Goal: Transaction & Acquisition: Purchase product/service

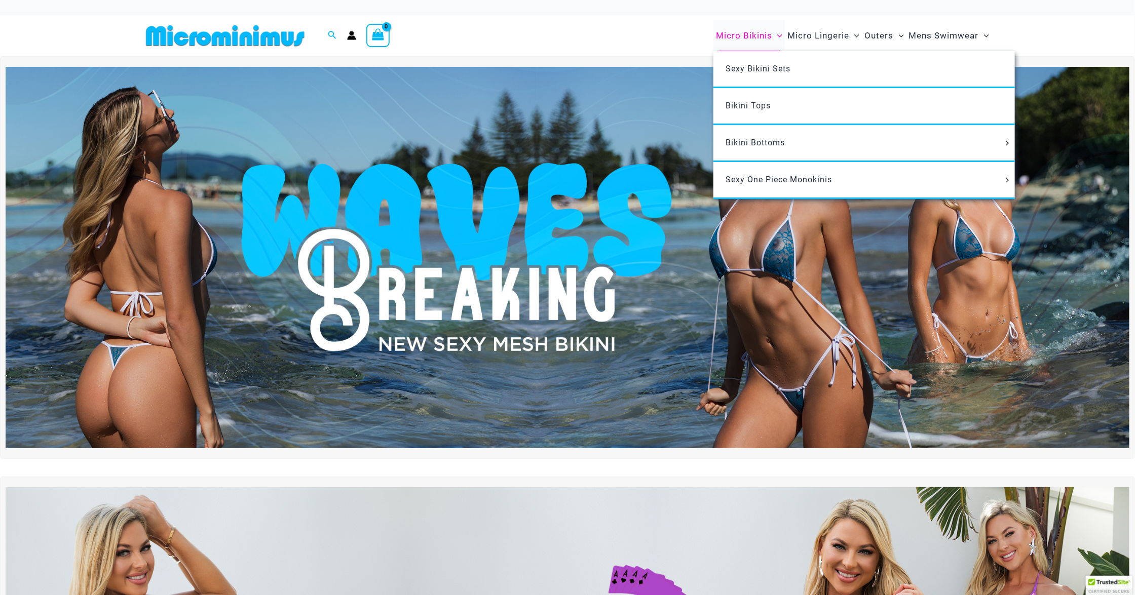
click at [734, 35] on span "Micro Bikinis" at bounding box center [744, 36] width 56 height 26
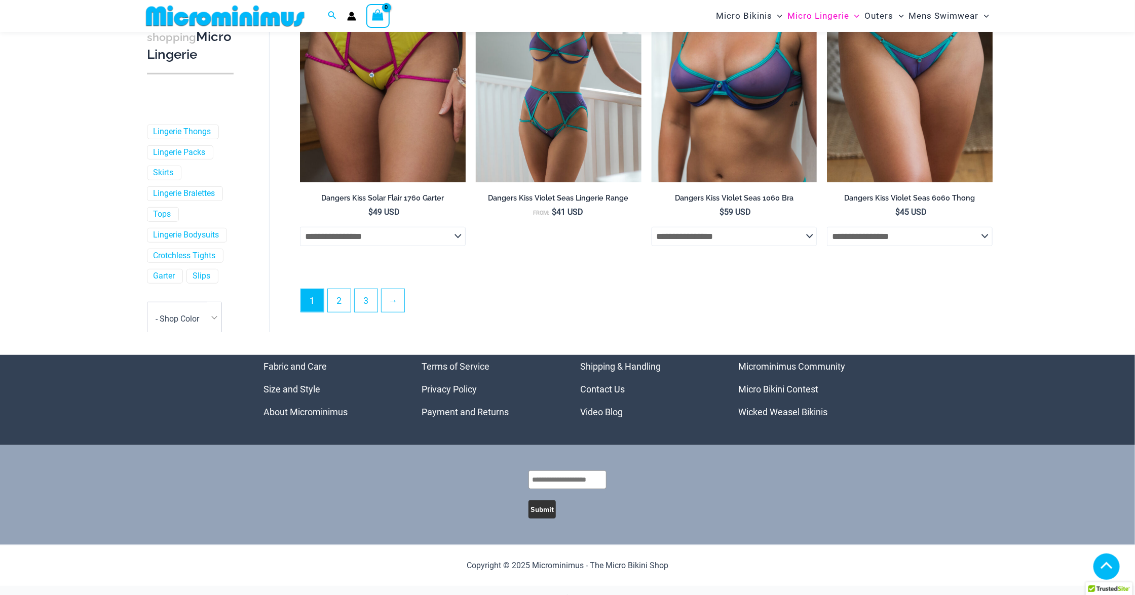
scroll to position [2633, 0]
click at [369, 306] on link "3" at bounding box center [366, 301] width 23 height 24
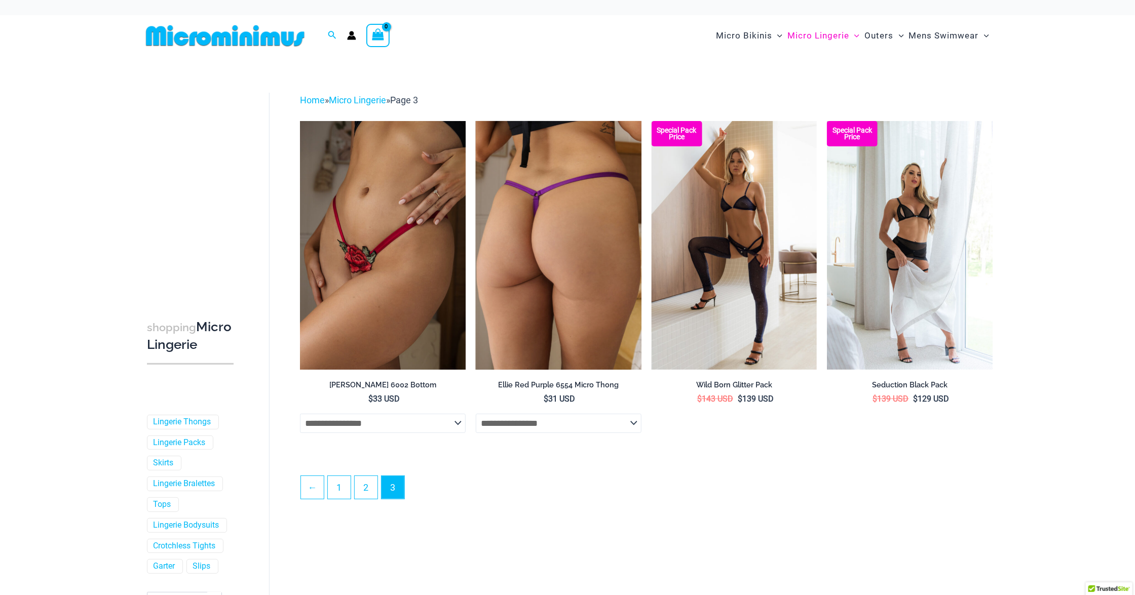
click at [560, 230] on img at bounding box center [559, 245] width 166 height 248
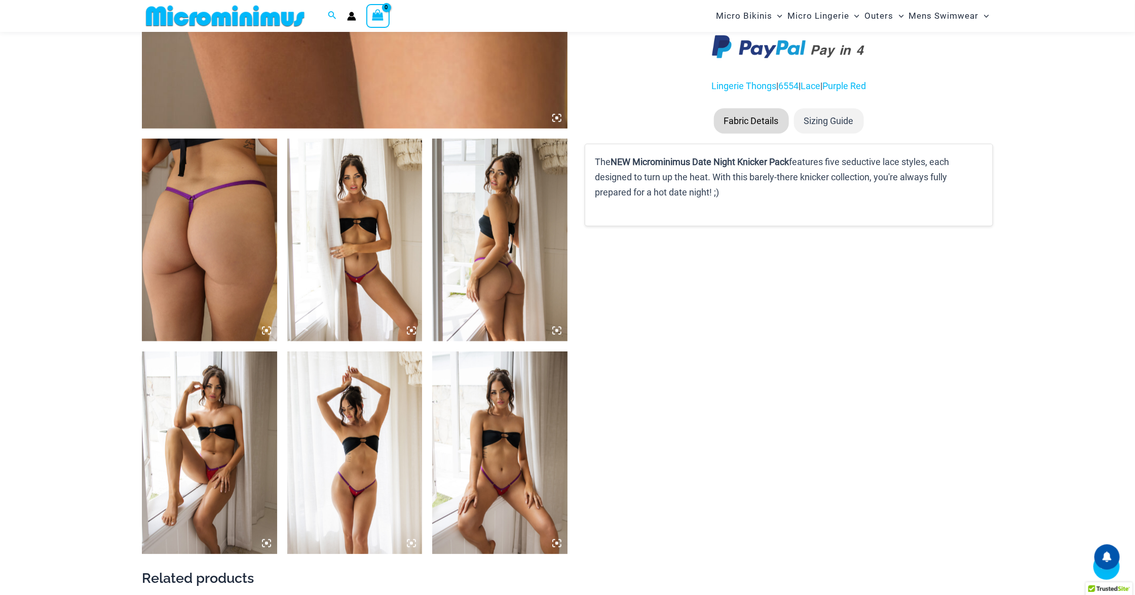
scroll to position [1054, 0]
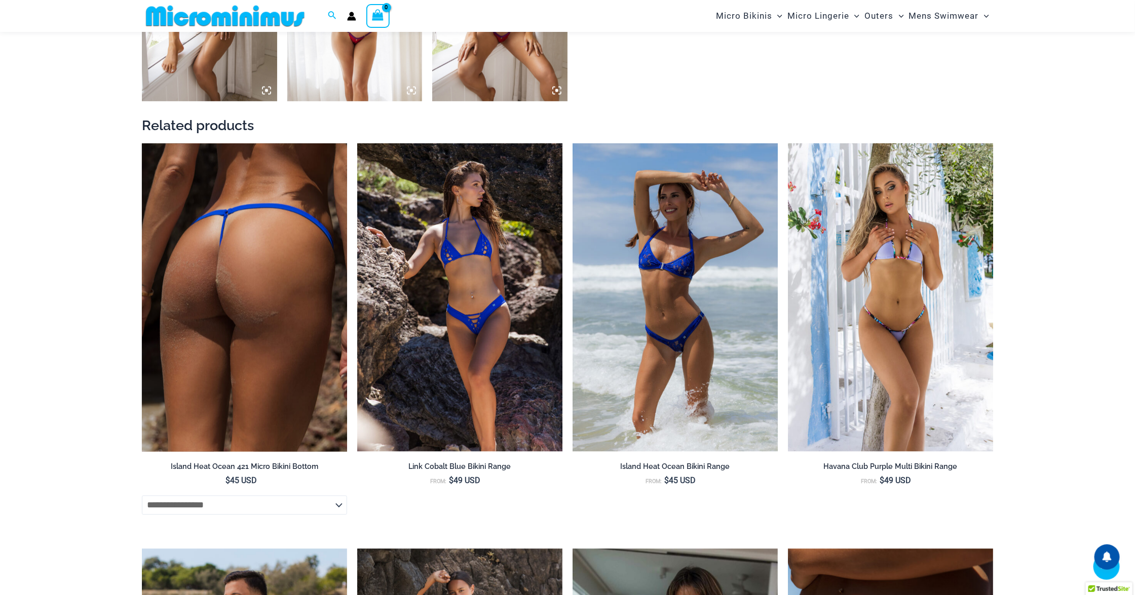
click at [225, 225] on img at bounding box center [244, 298] width 205 height 308
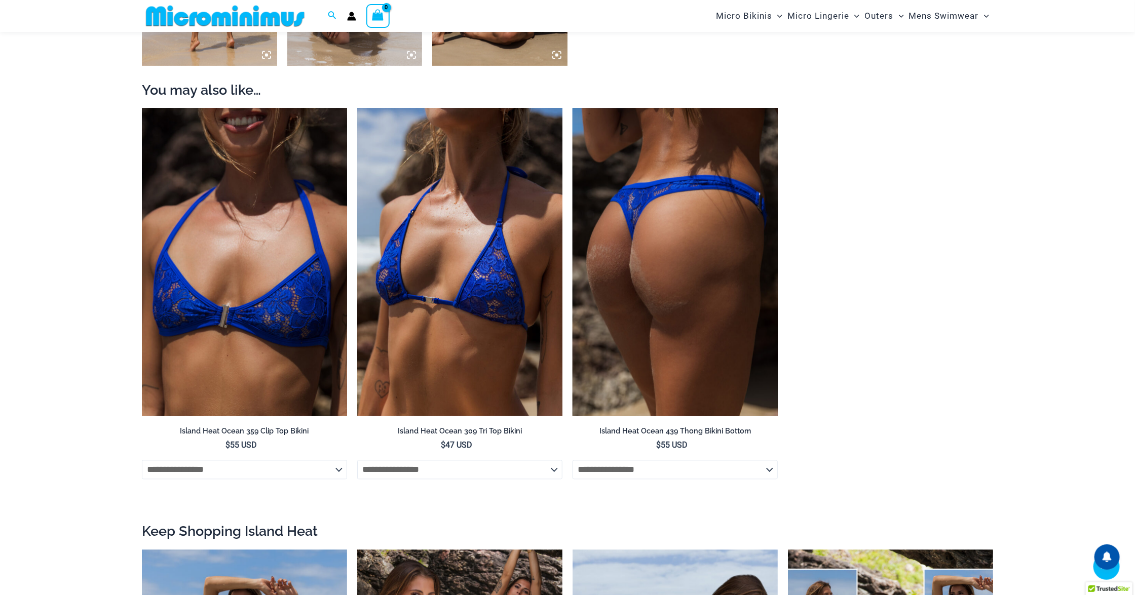
scroll to position [1140, 0]
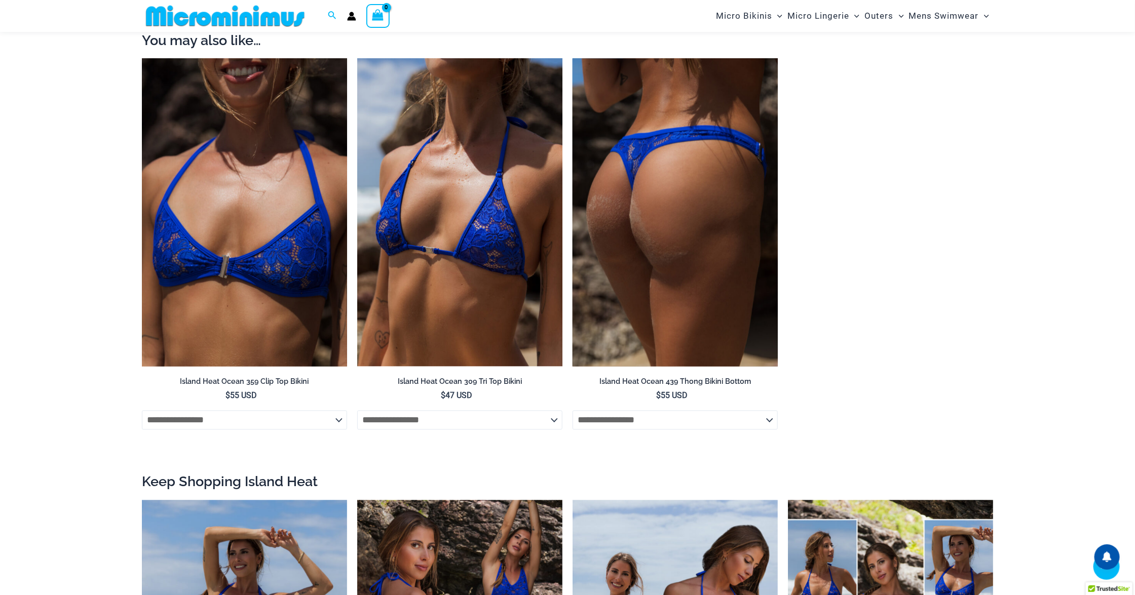
click at [696, 289] on img at bounding box center [674, 213] width 205 height 308
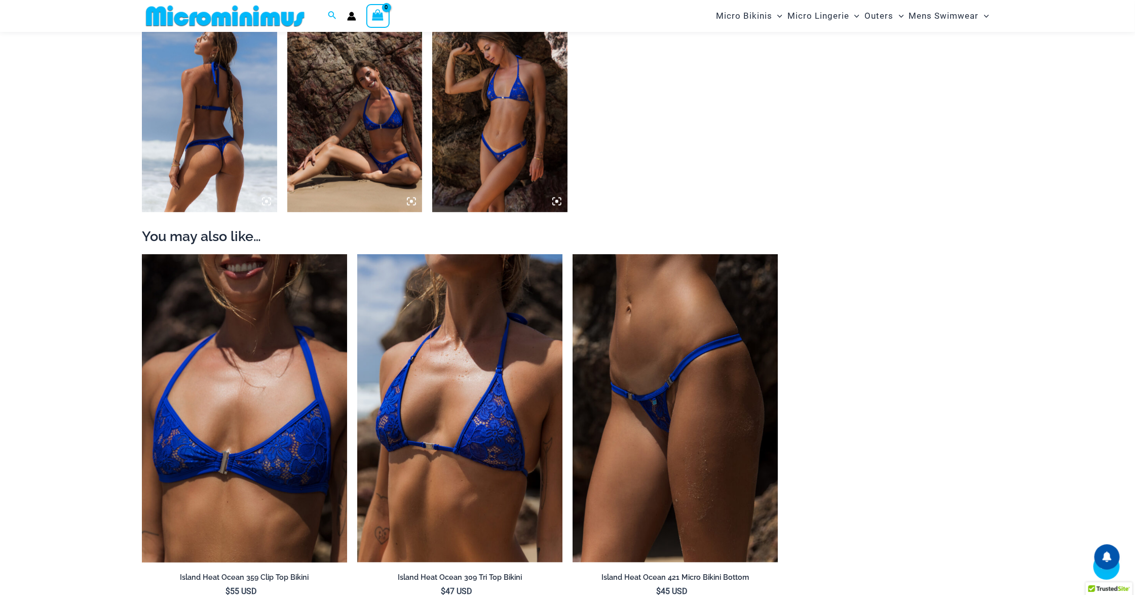
scroll to position [979, 0]
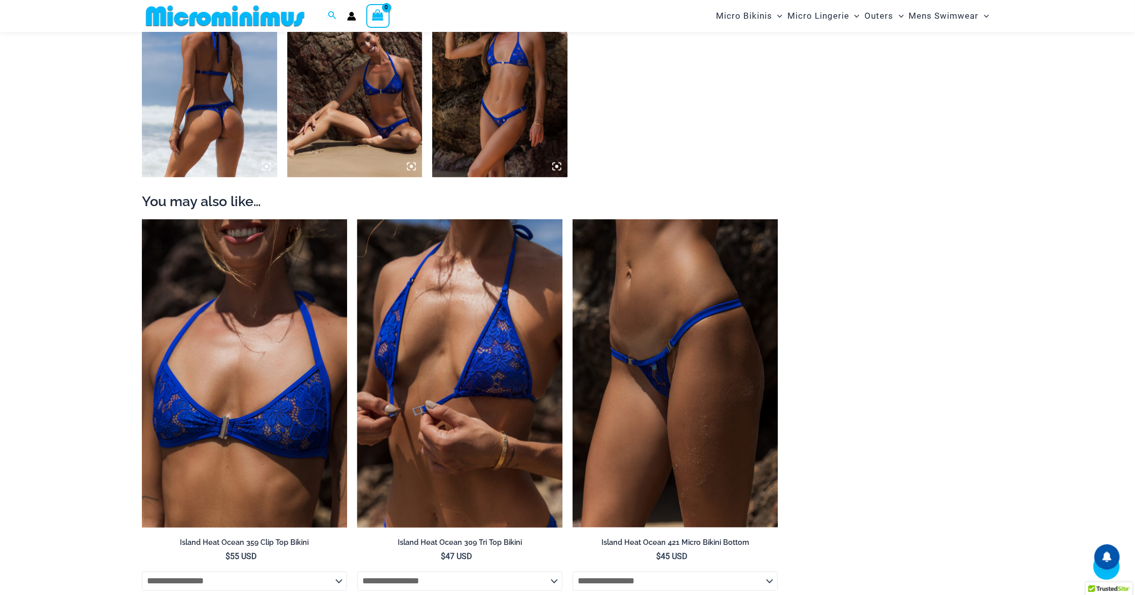
click at [458, 355] on img at bounding box center [459, 374] width 205 height 308
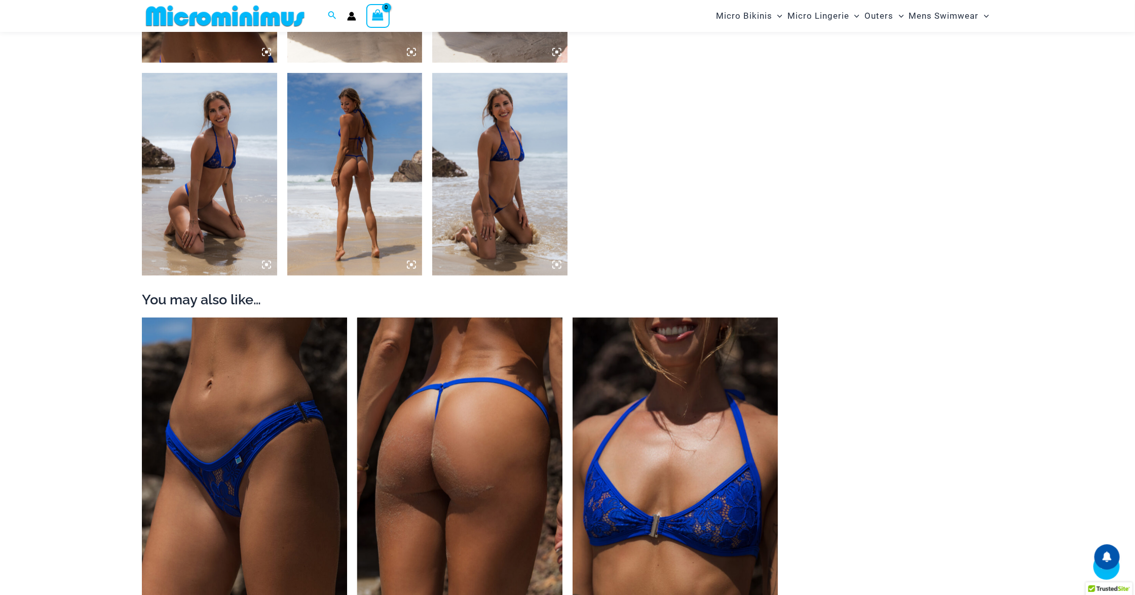
scroll to position [911, 0]
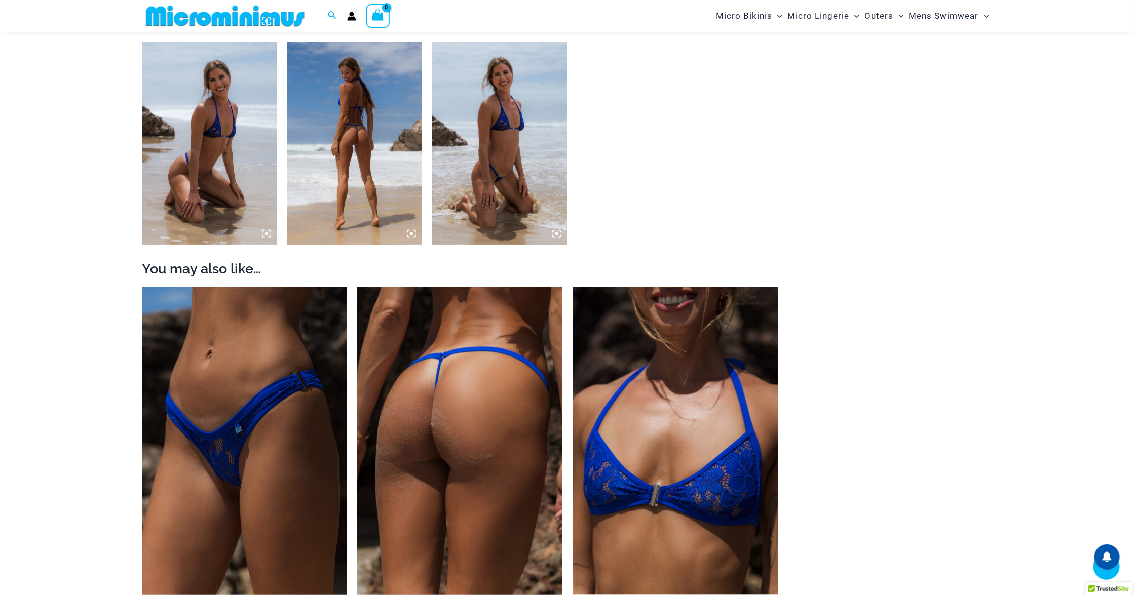
click at [456, 407] on img at bounding box center [459, 441] width 205 height 308
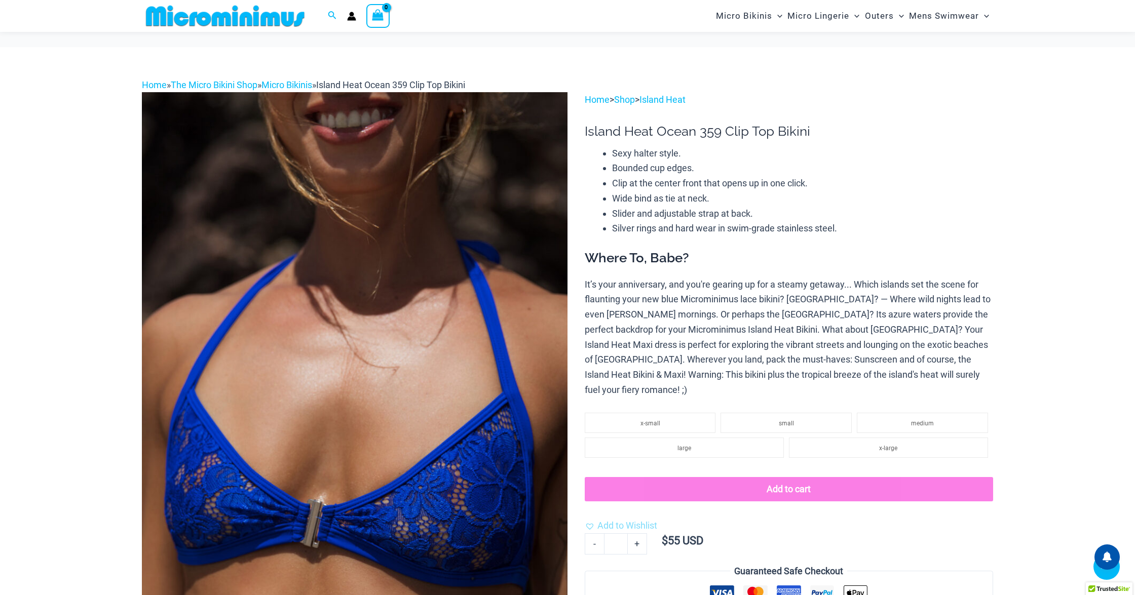
scroll to position [1900, 0]
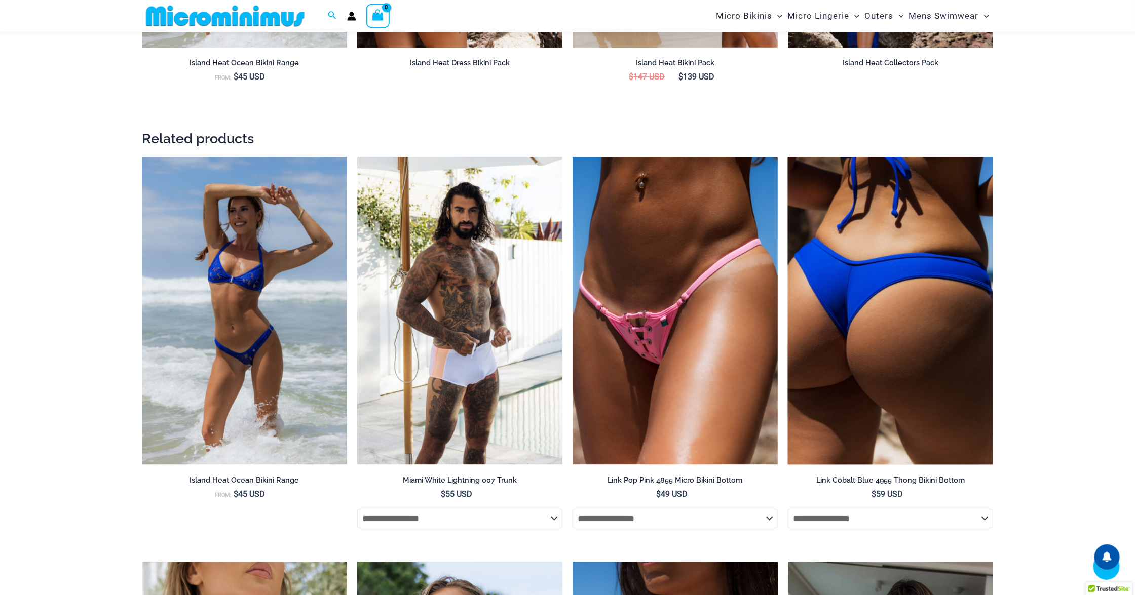
click at [948, 377] on img at bounding box center [890, 311] width 205 height 308
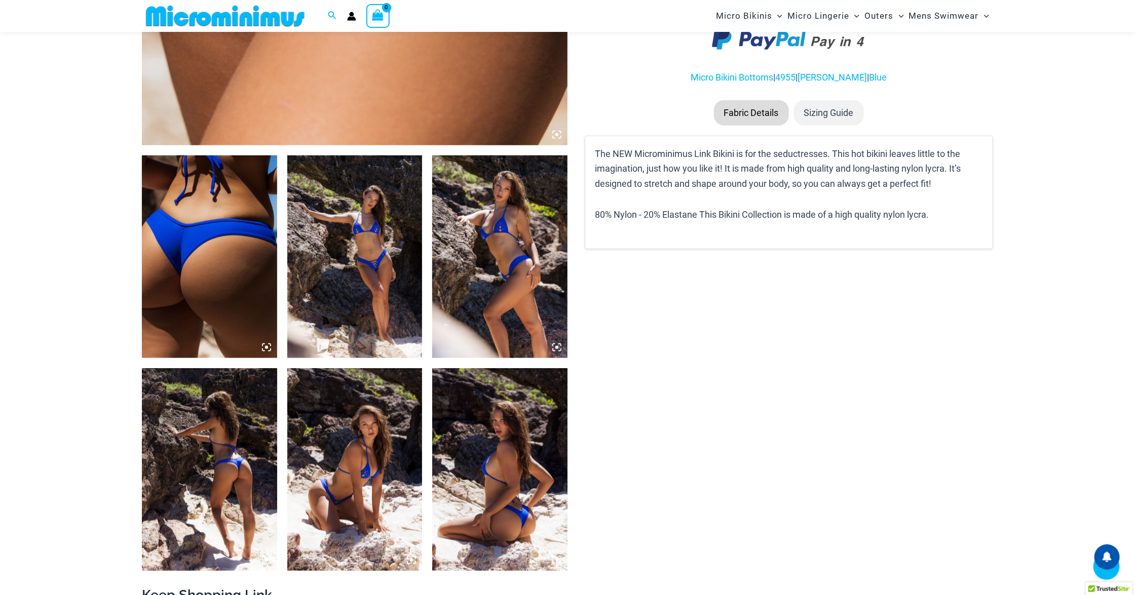
scroll to position [1054, 0]
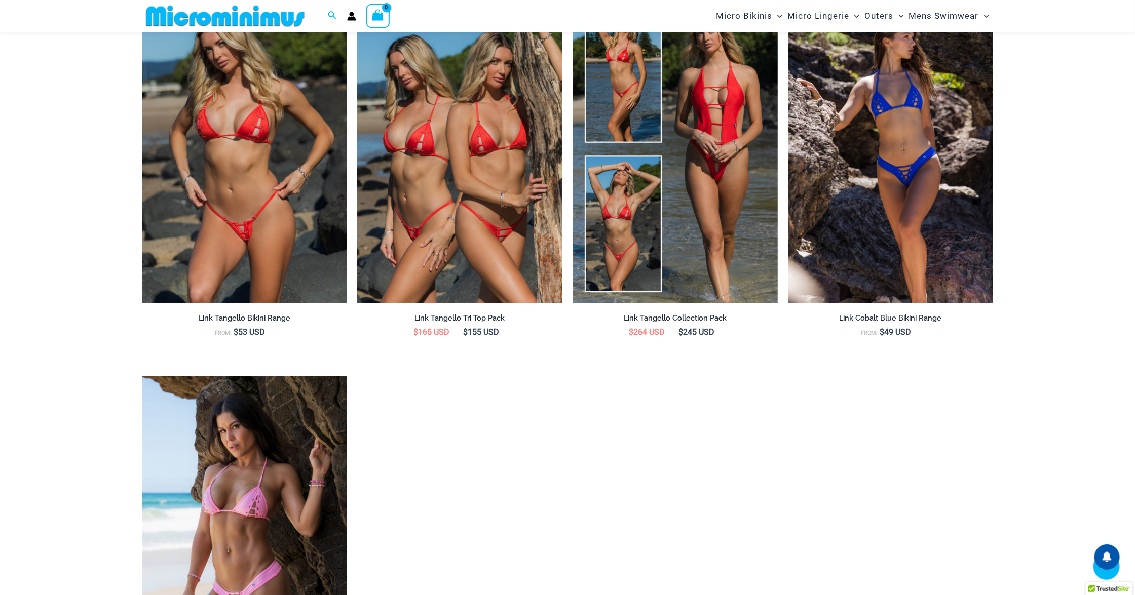
scroll to position [1586, 0]
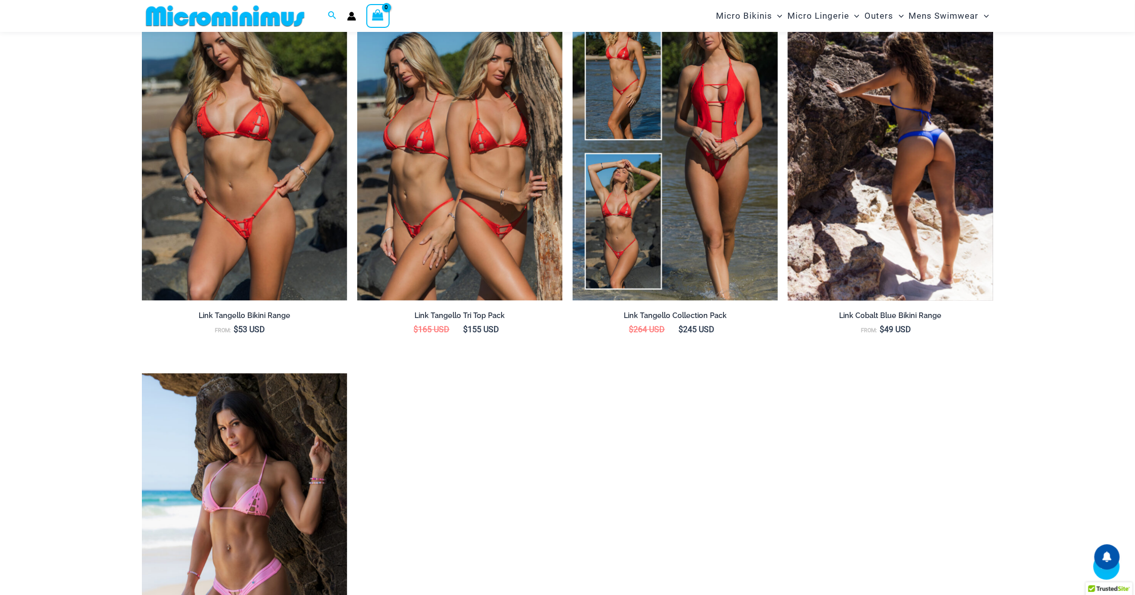
click at [914, 260] on img at bounding box center [890, 147] width 205 height 308
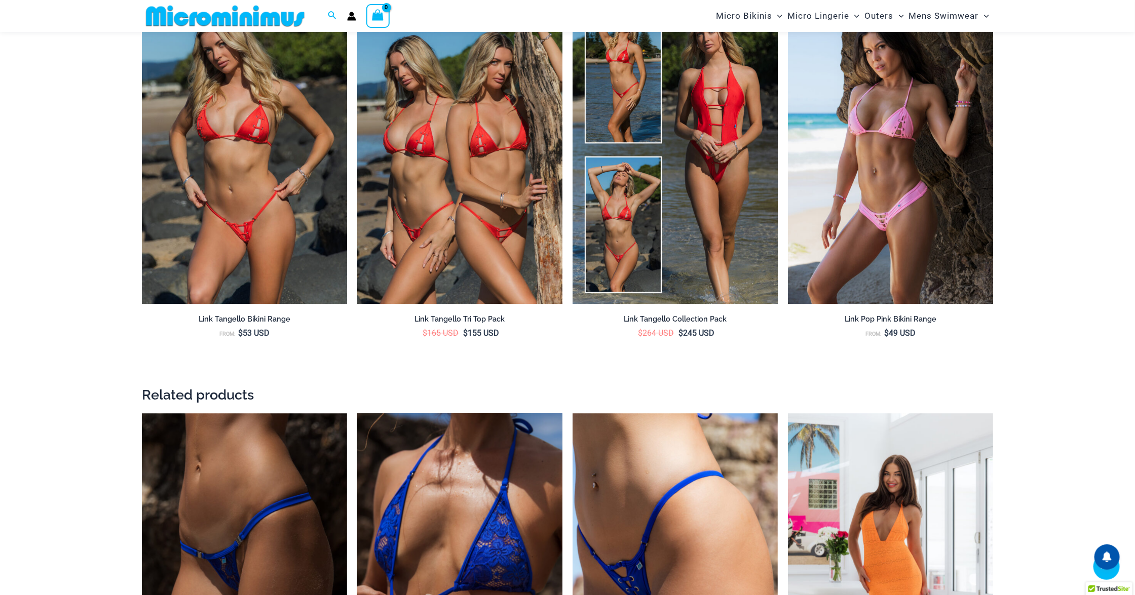
scroll to position [1815, 0]
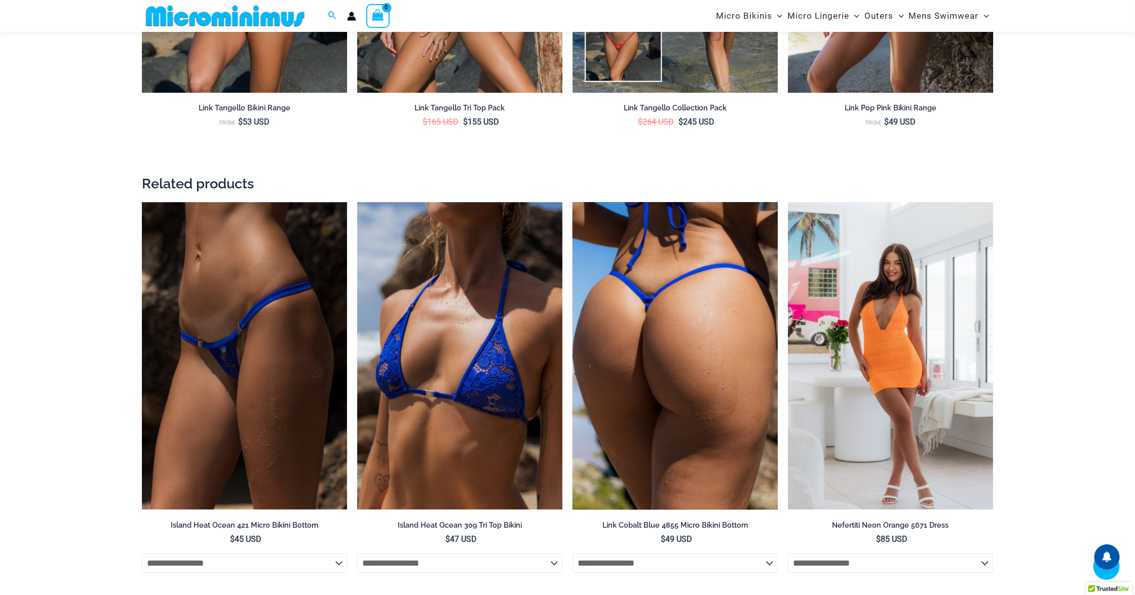
click at [694, 358] on img at bounding box center [674, 356] width 205 height 308
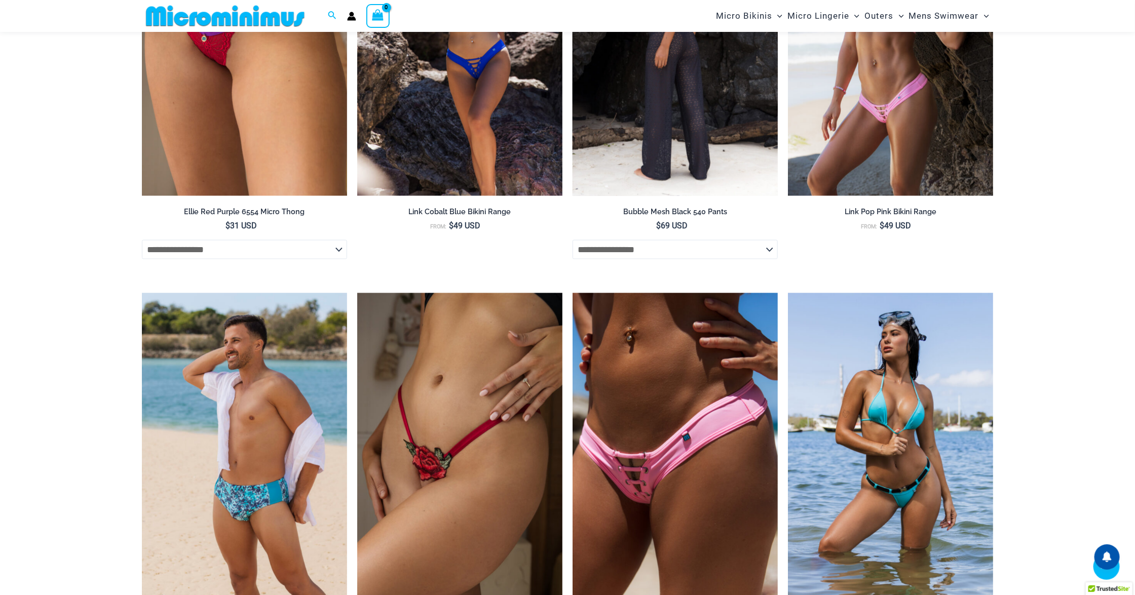
scroll to position [3334, 0]
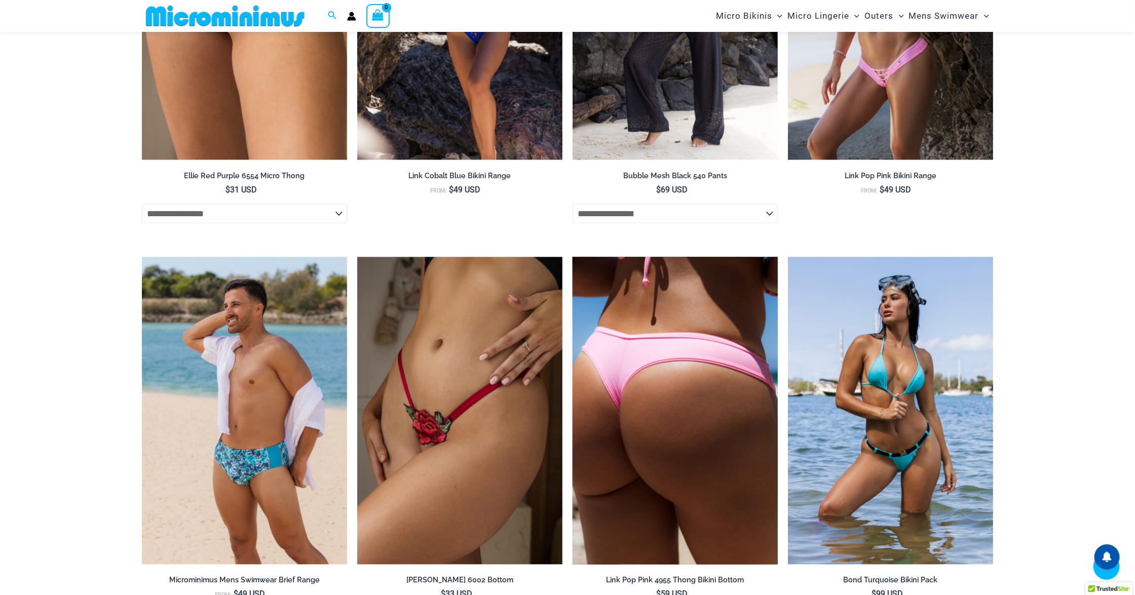
click at [675, 417] on img at bounding box center [674, 411] width 205 height 308
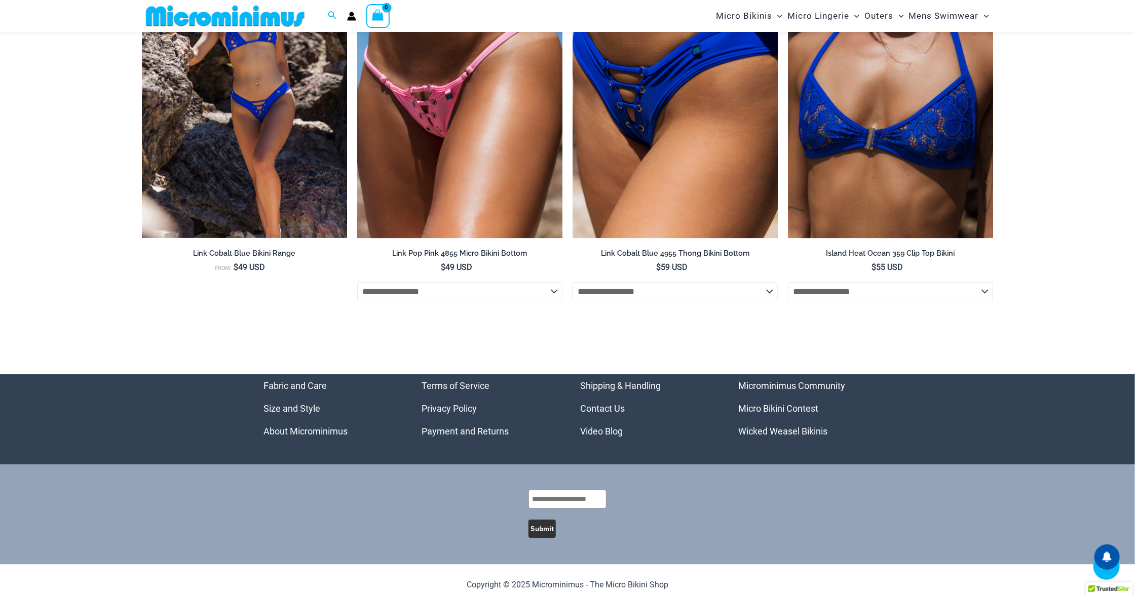
scroll to position [4297, 0]
